Goal: Task Accomplishment & Management: Use online tool/utility

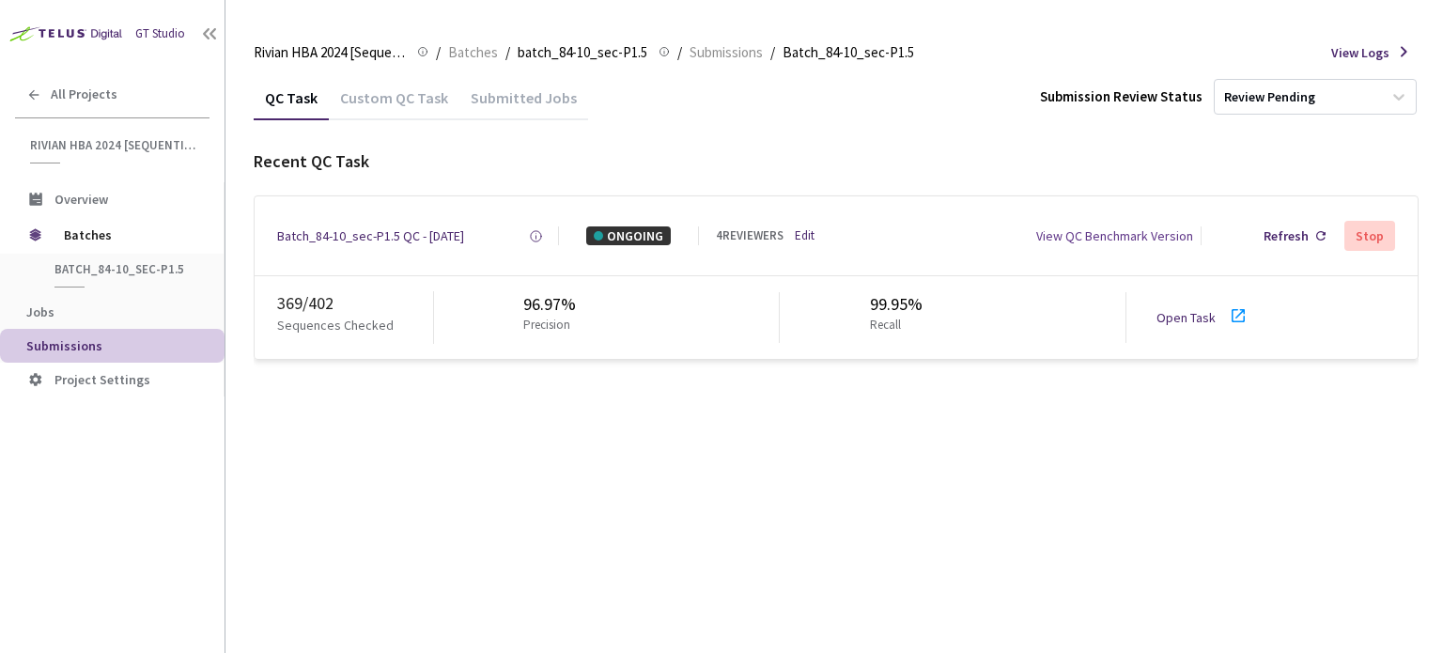
click at [1198, 311] on link "Open Task" at bounding box center [1185, 317] width 59 height 17
click at [384, 235] on div "Batch_84-10_sec-P1.5 QC - [DATE]" at bounding box center [370, 235] width 187 height 19
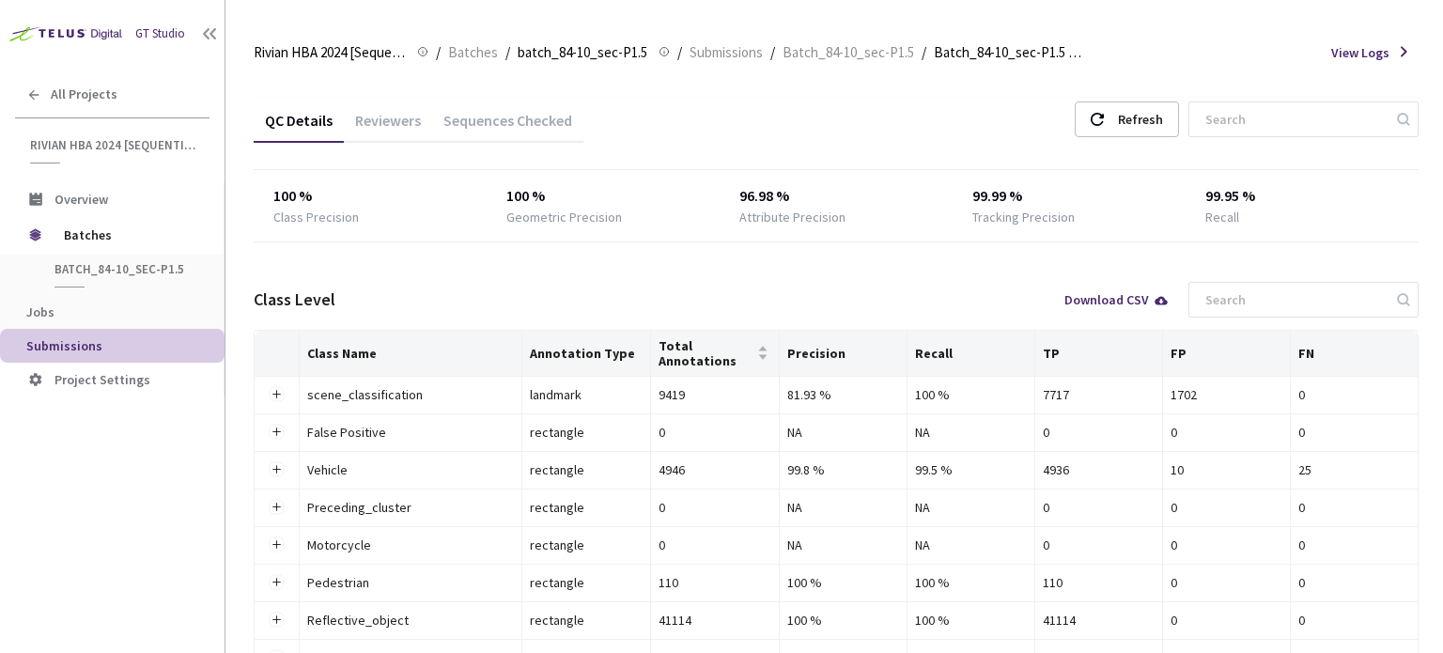
click at [372, 114] on div "Reviewers" at bounding box center [388, 127] width 88 height 32
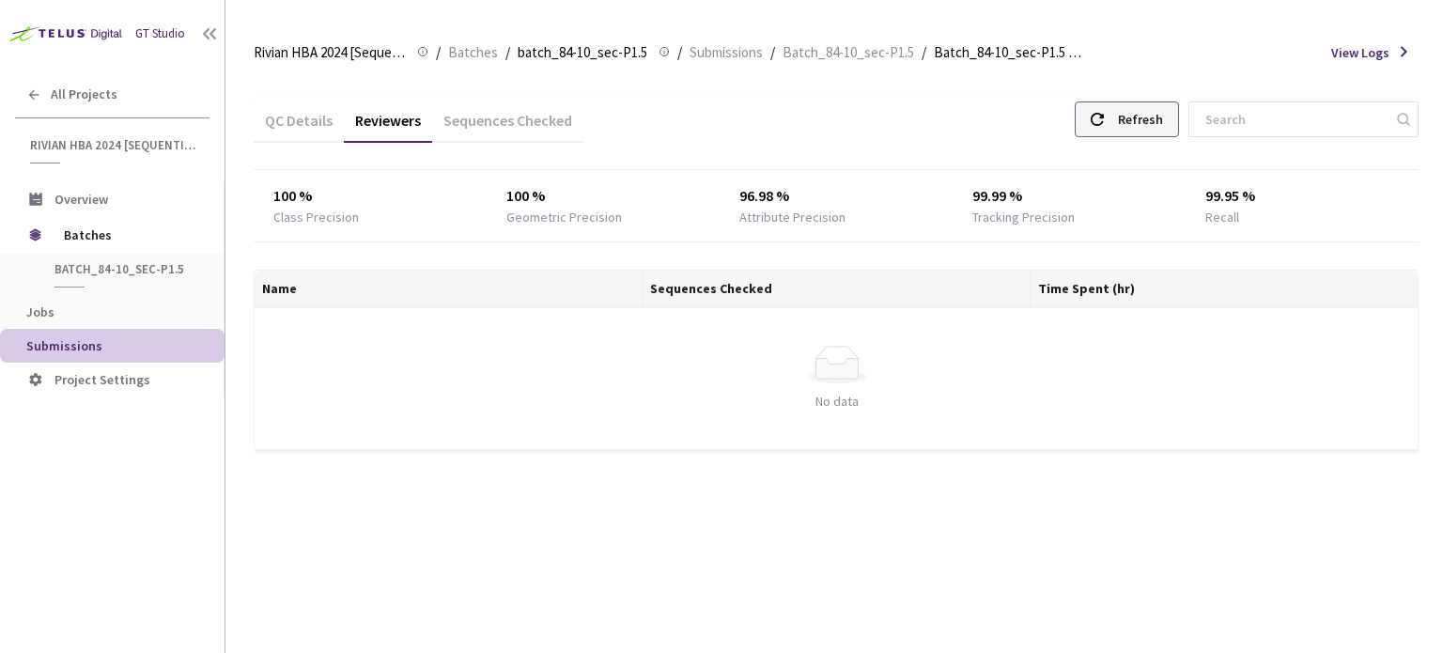
click at [1154, 116] on div "Refresh" at bounding box center [1140, 119] width 45 height 34
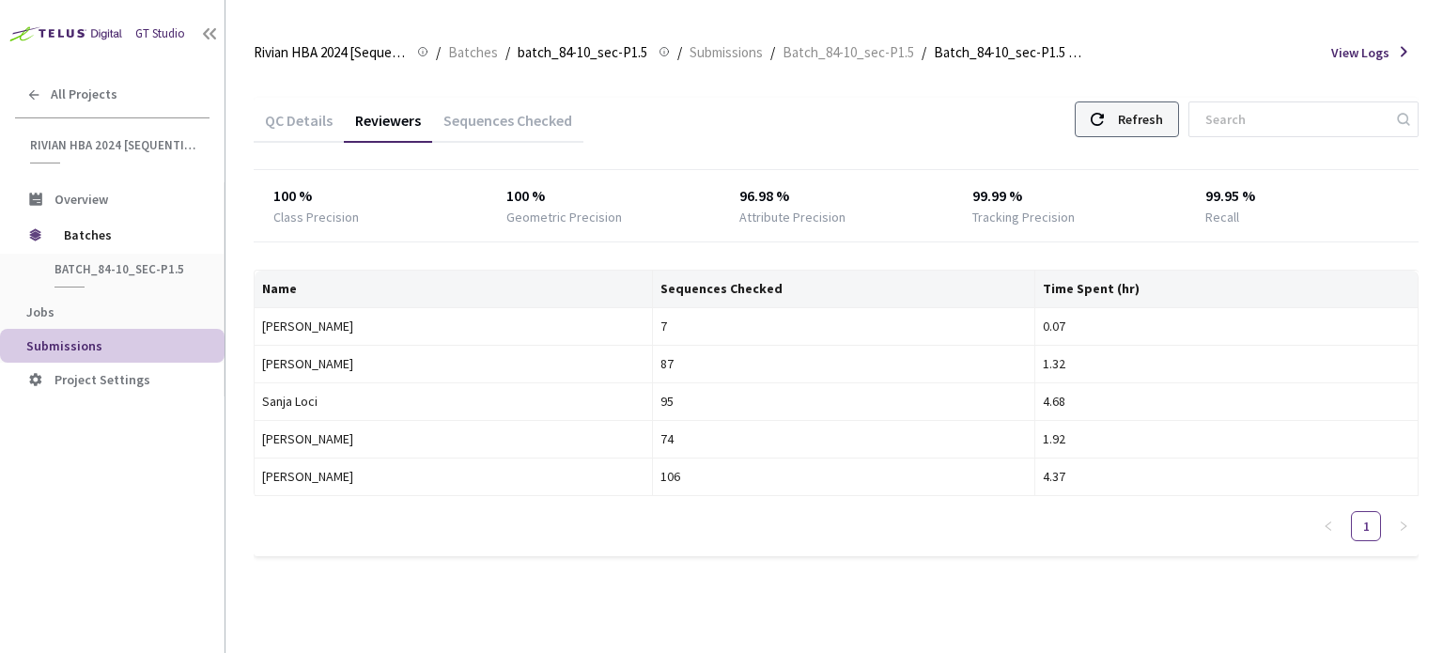
click at [1163, 107] on div "Refresh" at bounding box center [1140, 119] width 45 height 34
click at [1163, 124] on div "Refresh" at bounding box center [1140, 119] width 45 height 34
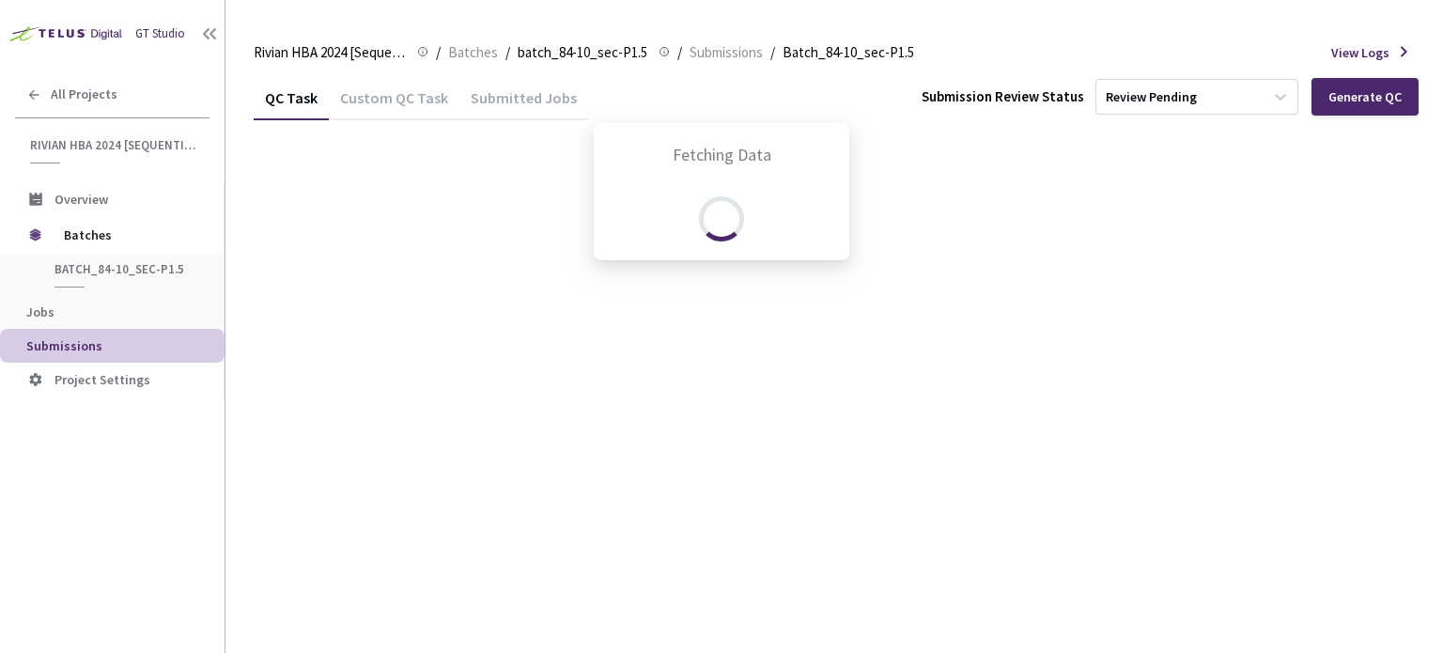
click at [128, 242] on div "Fetching Data" at bounding box center [721, 326] width 1443 height 653
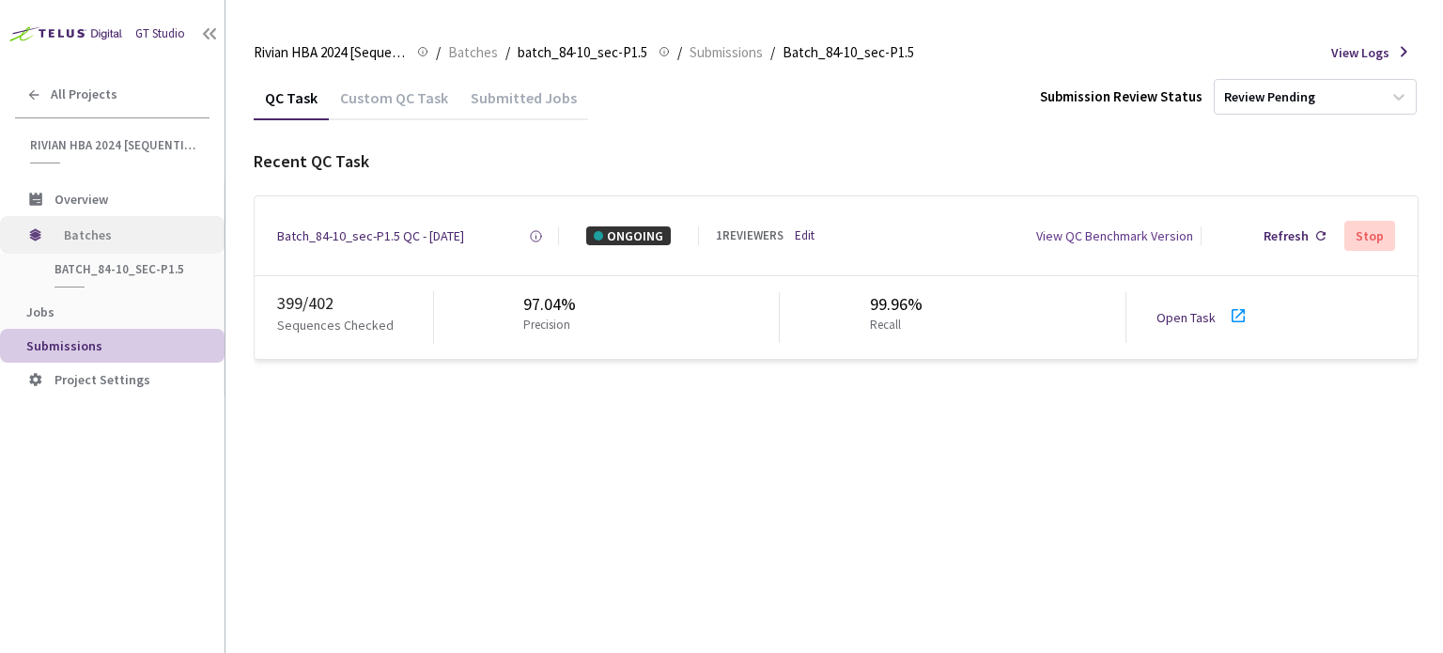
click at [121, 239] on span "Batches" at bounding box center [128, 235] width 129 height 38
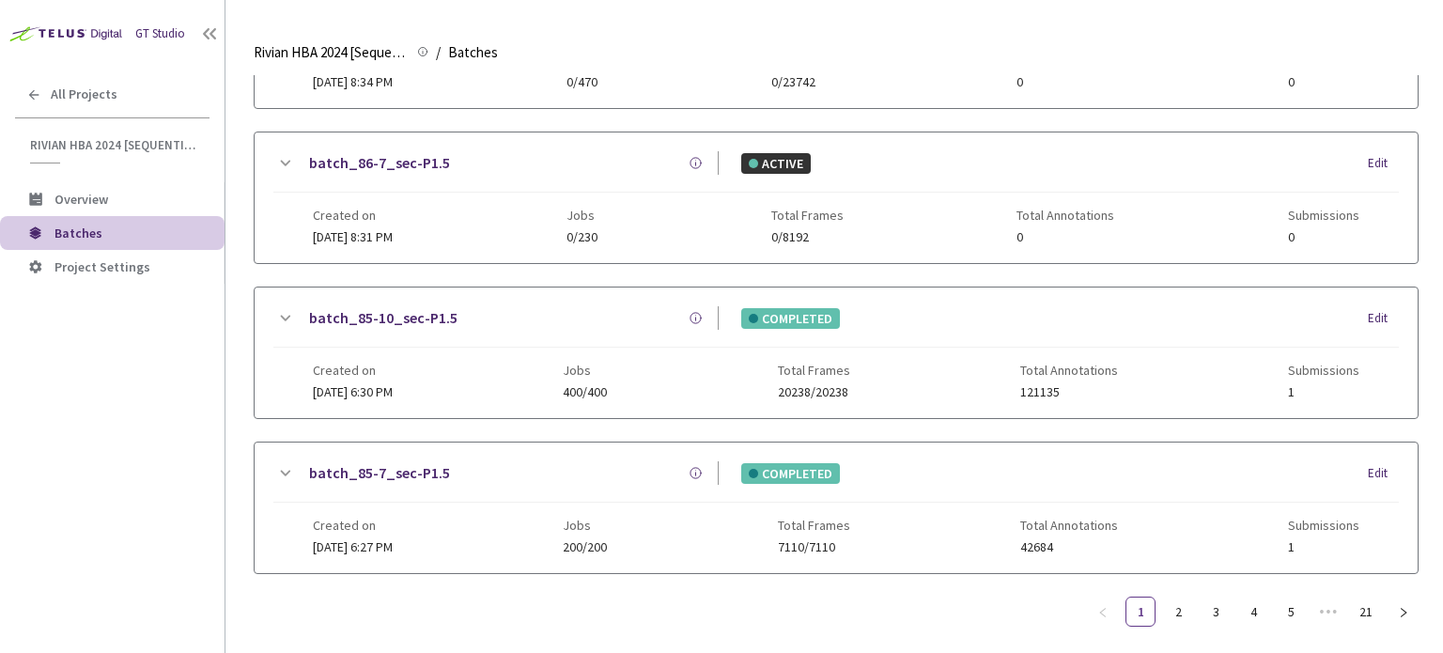
scroll to position [497, 0]
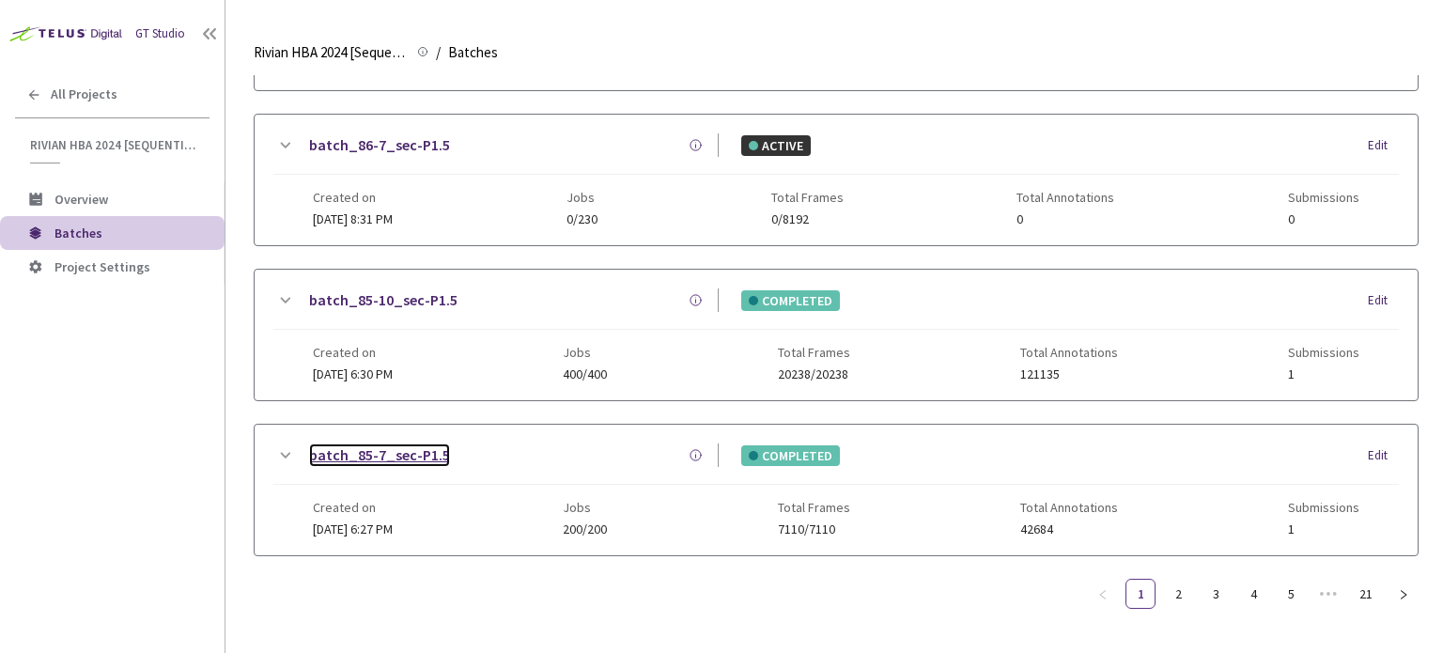
click at [365, 443] on link "batch_85-7_sec-P1.5" at bounding box center [379, 454] width 141 height 23
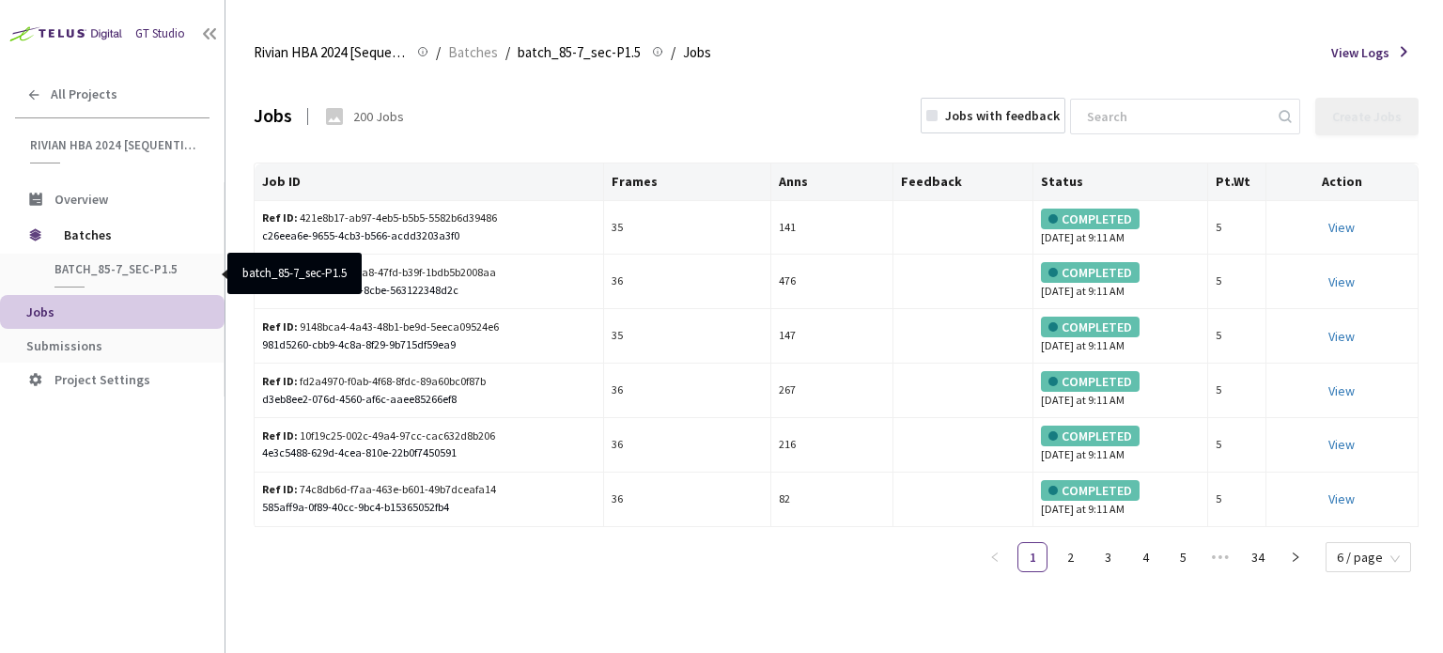
click at [147, 275] on span "batch_85-7_sec-P1.5" at bounding box center [123, 269] width 139 height 16
click at [149, 272] on span "batch_85-7_sec-P1.5" at bounding box center [123, 269] width 139 height 16
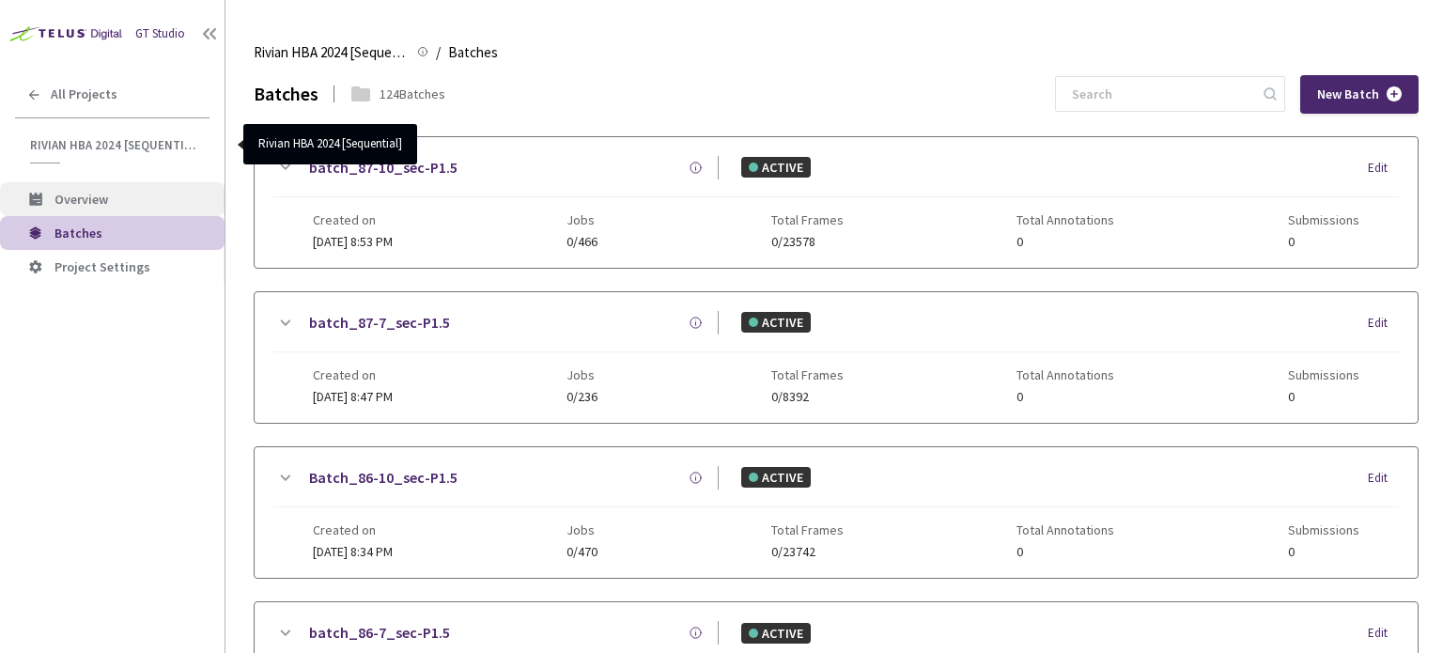
scroll to position [497, 0]
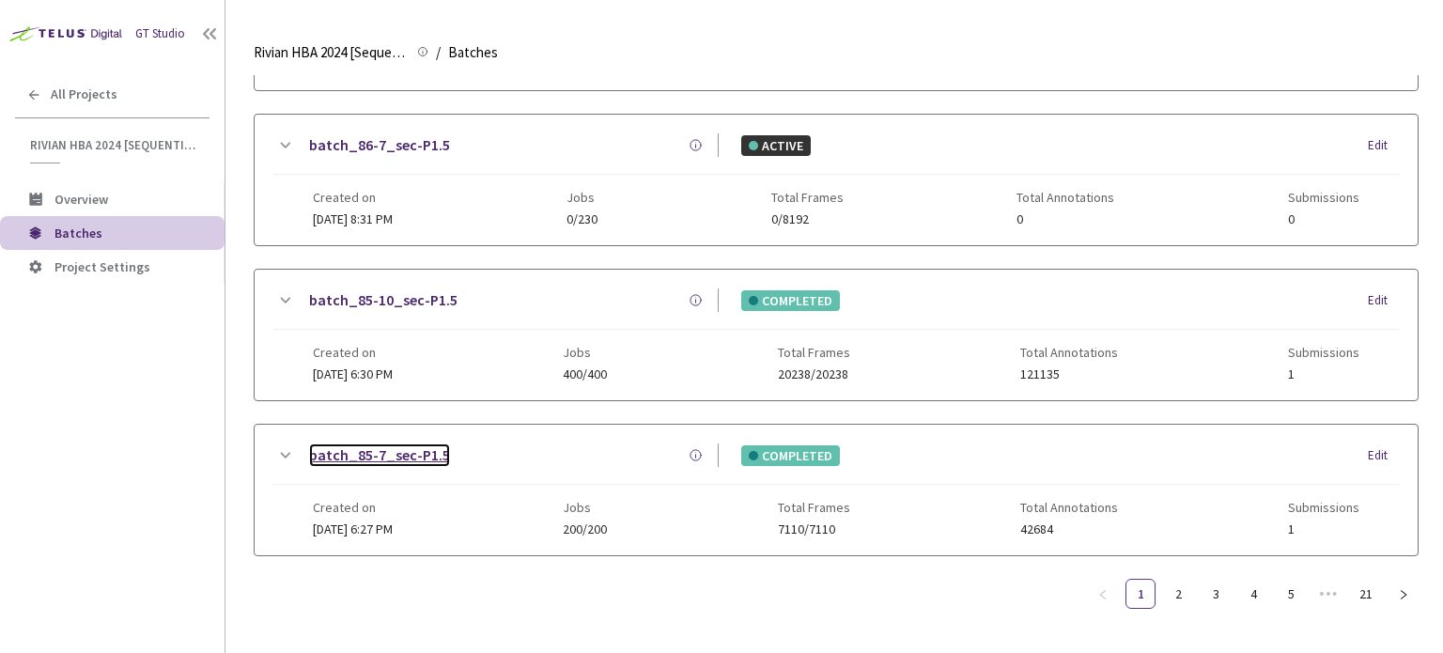
click at [398, 446] on link "batch_85-7_sec-P1.5" at bounding box center [379, 454] width 141 height 23
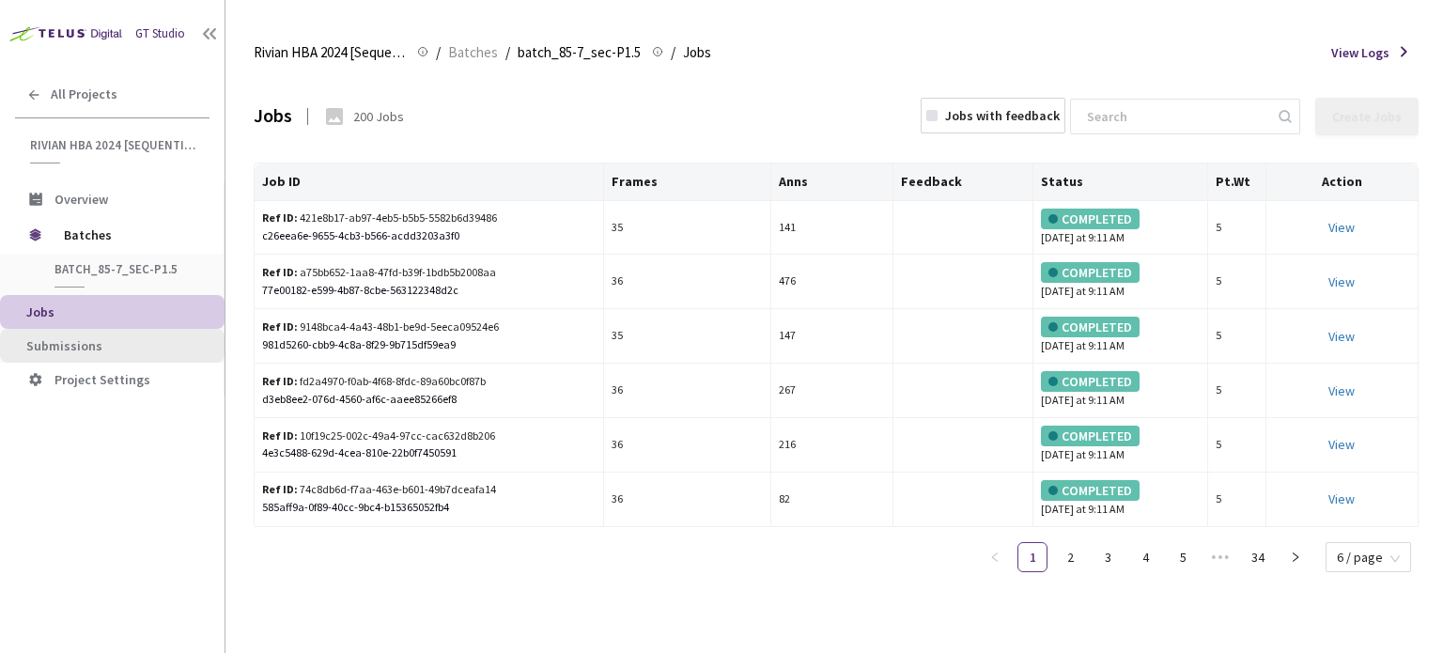
click at [156, 341] on span "Submissions" at bounding box center [117, 346] width 183 height 16
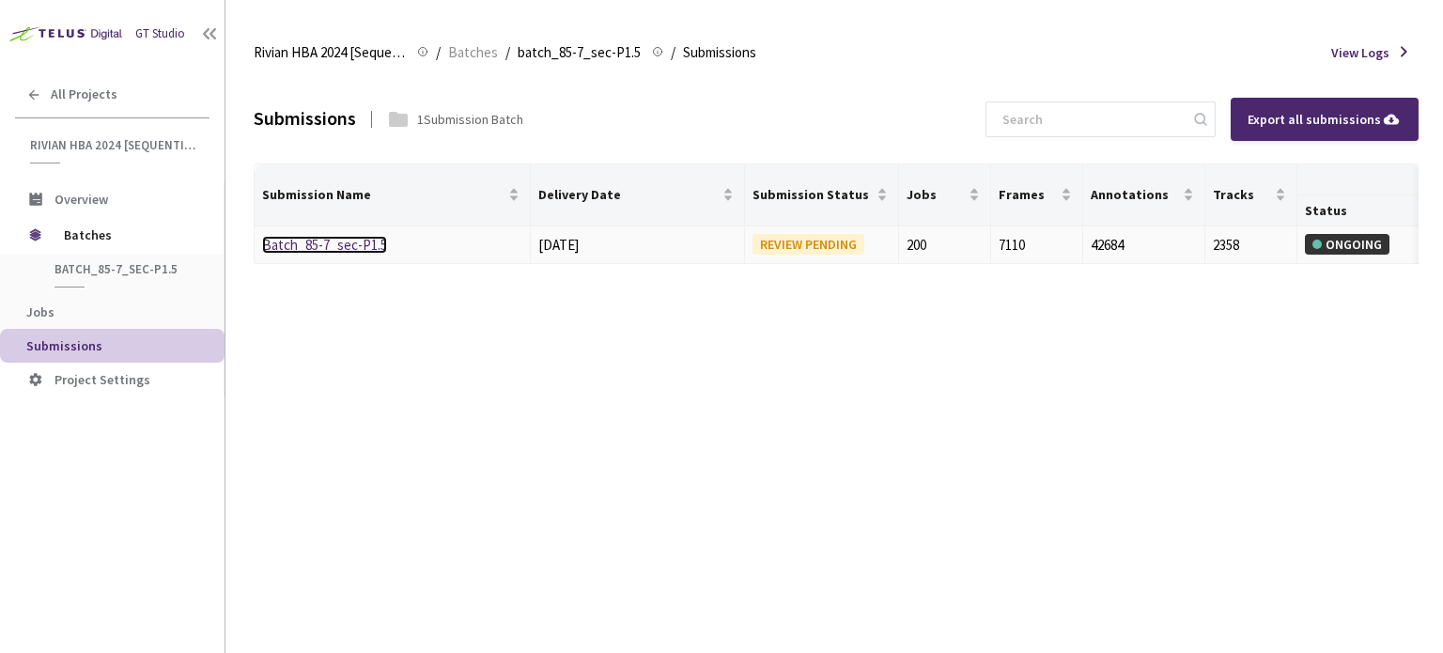
click at [324, 248] on link "Batch_85-7_sec-P1.5" at bounding box center [324, 245] width 125 height 18
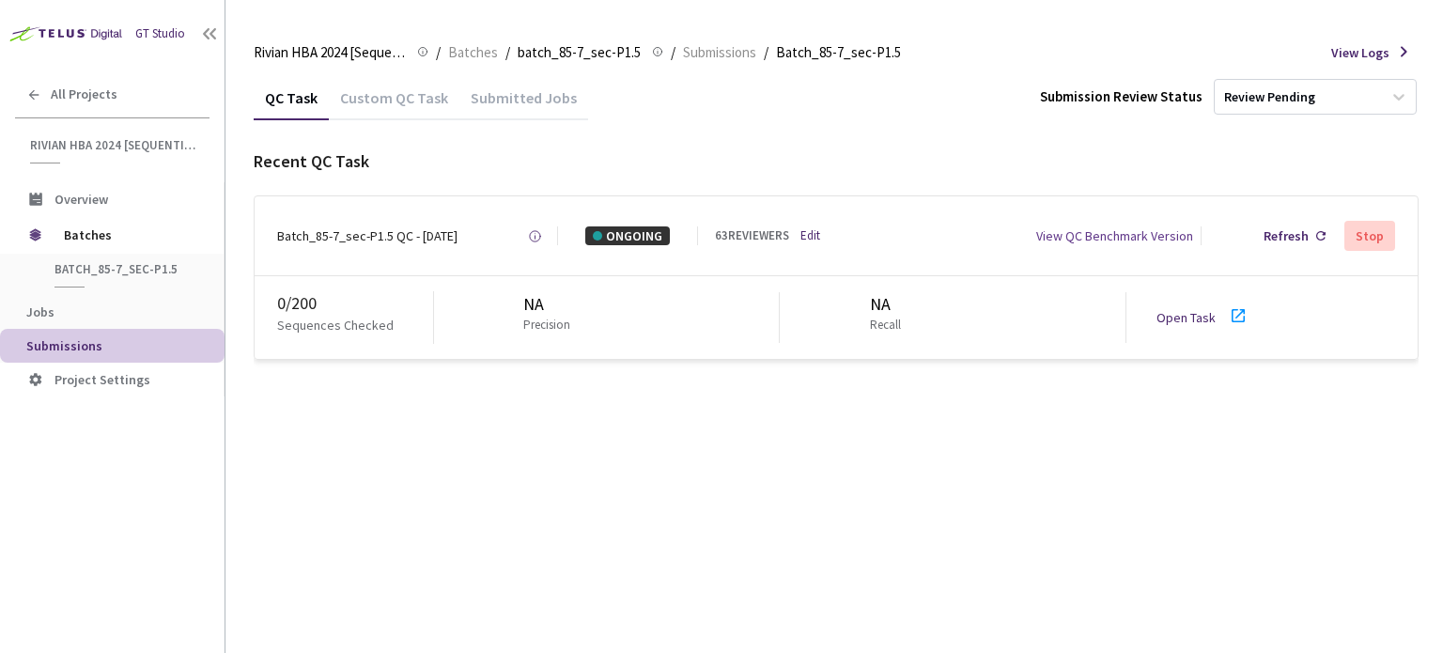
click at [1214, 318] on div "Open Task" at bounding box center [1191, 317] width 70 height 19
